Goal: Information Seeking & Learning: Learn about a topic

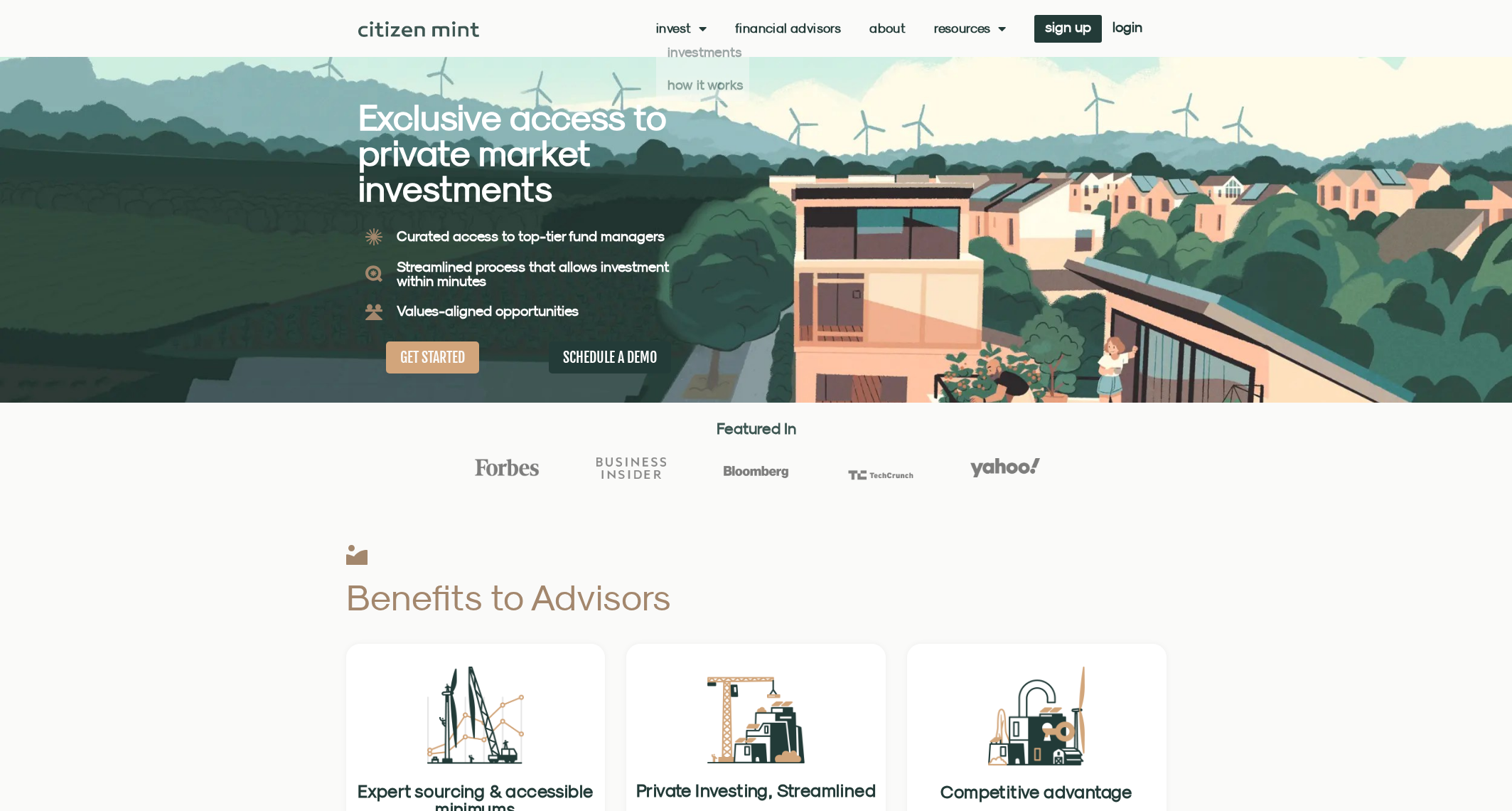
click at [817, 30] on link "Financial Advisors" at bounding box center [788, 28] width 106 height 14
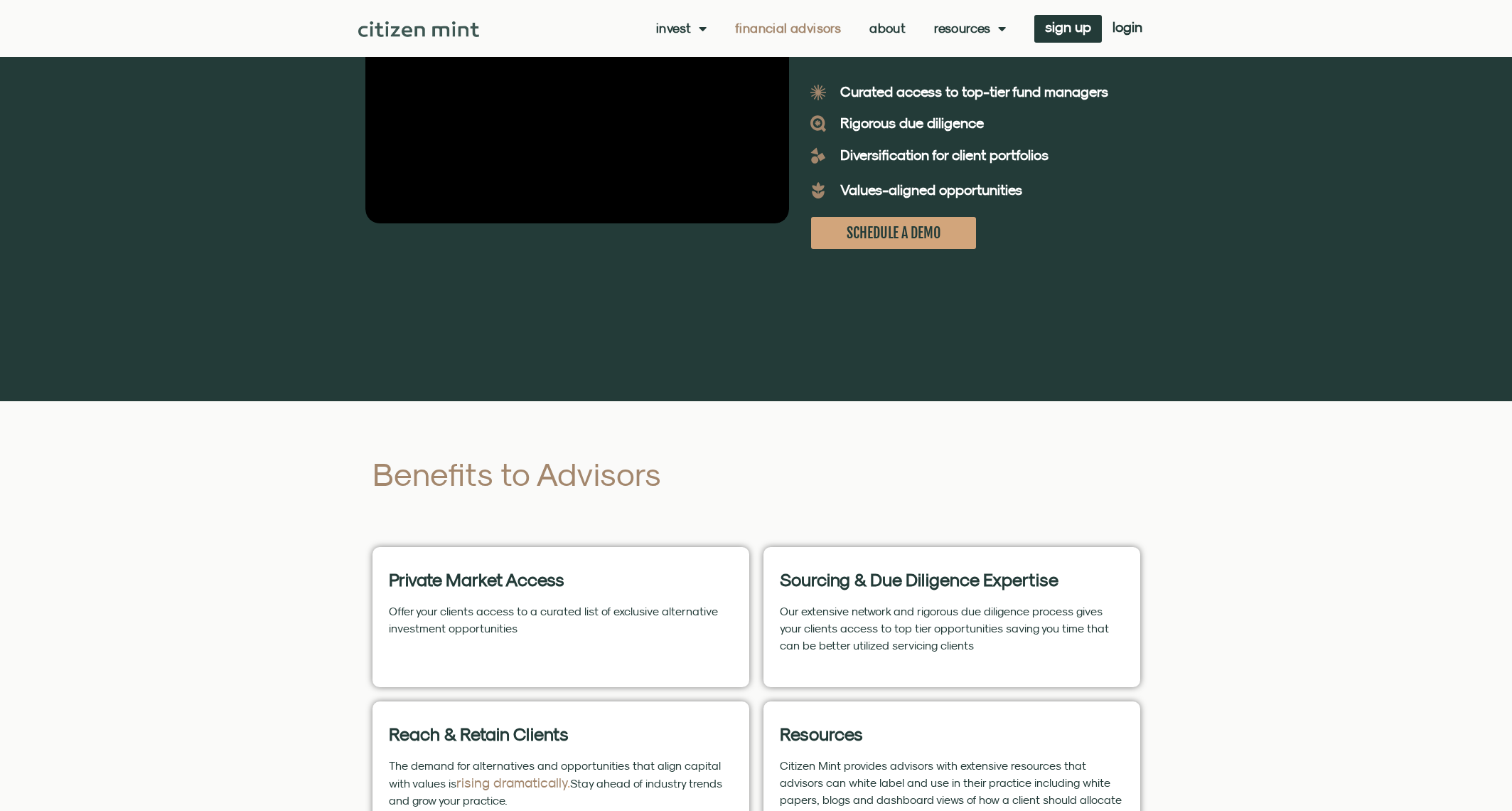
scroll to position [427, 0]
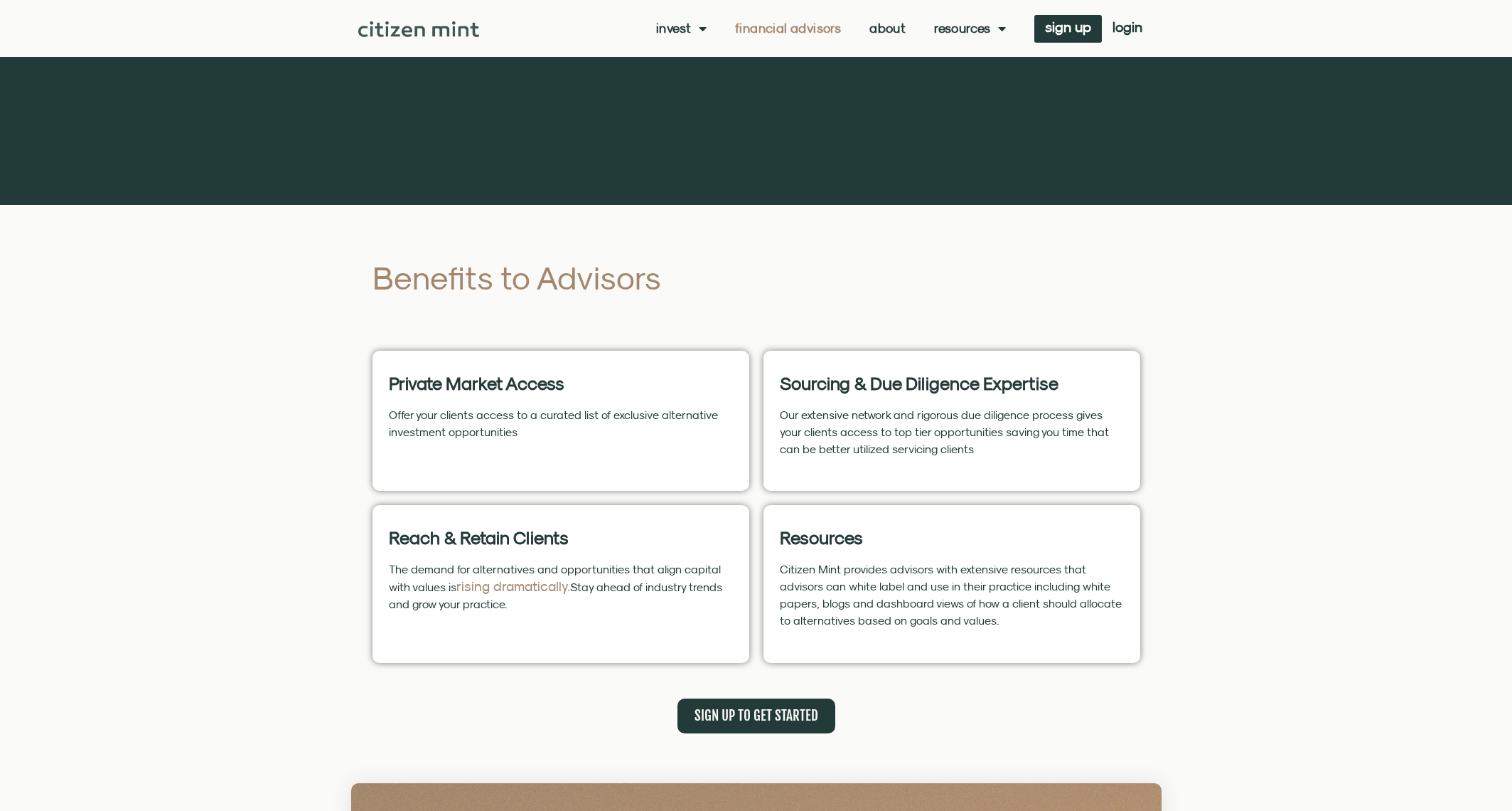
click at [884, 36] on div "Invest investments how it works Financial Advisors About Resources insights all…" at bounding box center [817, 29] width 674 height 28
click at [890, 26] on link "About" at bounding box center [888, 28] width 36 height 14
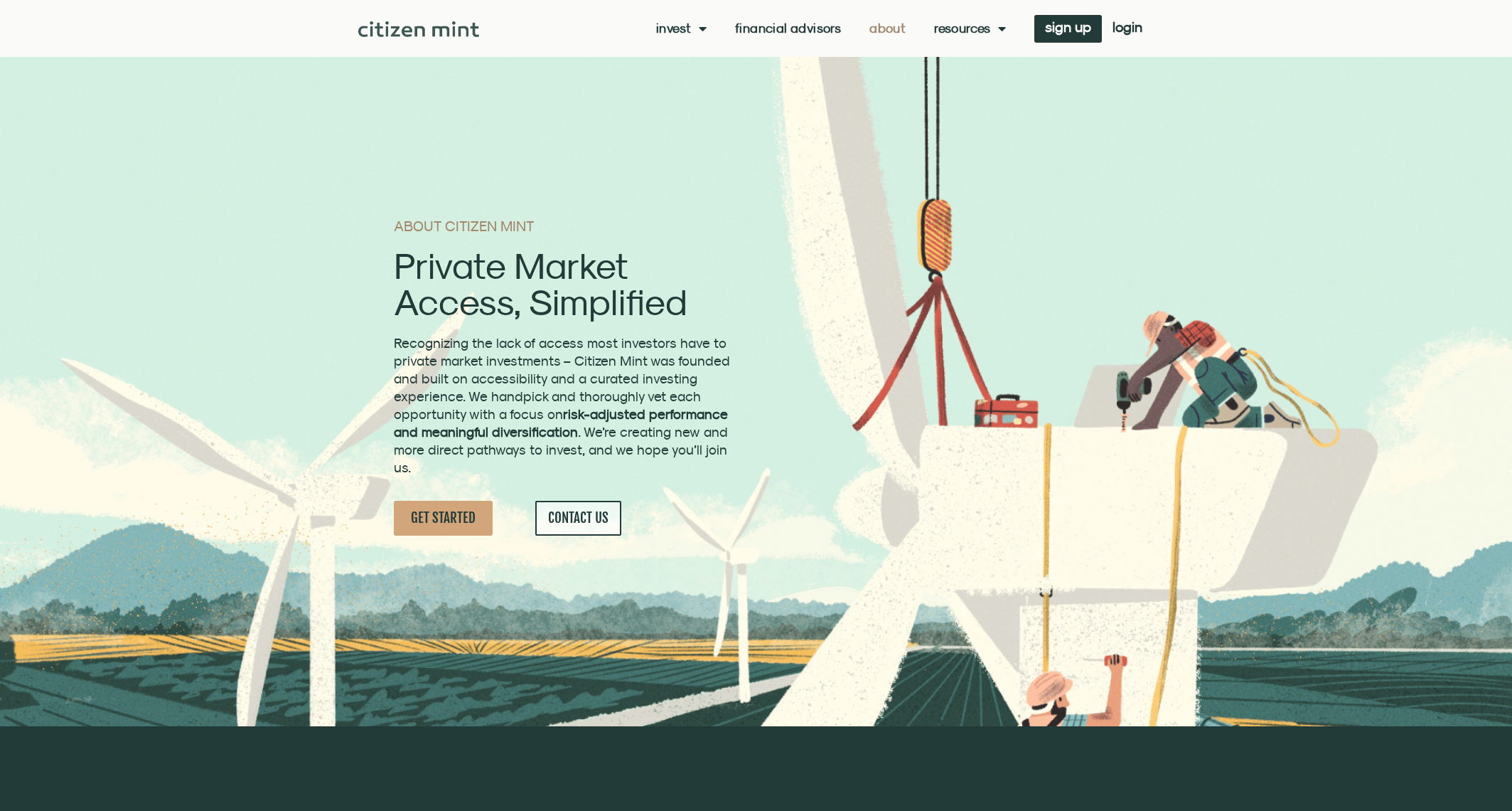
click at [694, 27] on span "Menu" at bounding box center [699, 29] width 15 height 27
click at [696, 21] on span "Menu" at bounding box center [699, 29] width 15 height 27
click at [701, 49] on link "investments" at bounding box center [702, 52] width 93 height 33
